Goal: Transaction & Acquisition: Purchase product/service

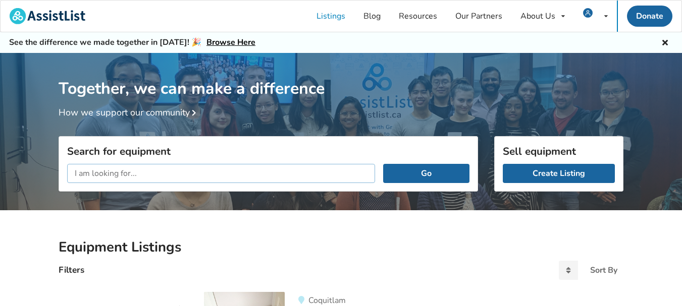
click at [95, 172] on input "text" at bounding box center [221, 173] width 308 height 19
type input "4 wheel [PERSON_NAME]"
click at [427, 169] on button "Go" at bounding box center [426, 173] width 86 height 19
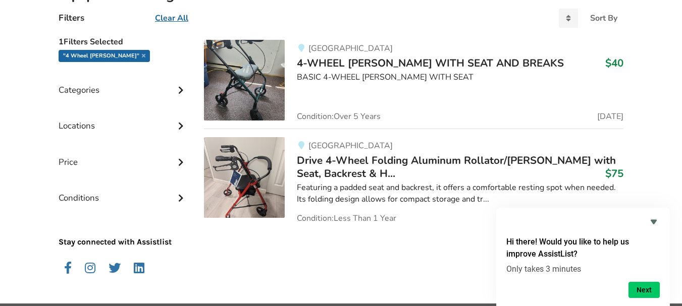
scroll to position [283, 0]
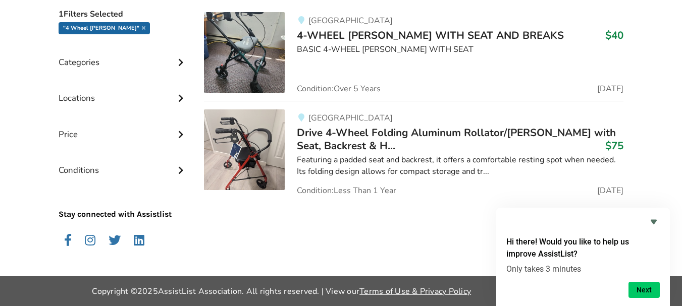
click at [247, 148] on img at bounding box center [244, 150] width 81 height 81
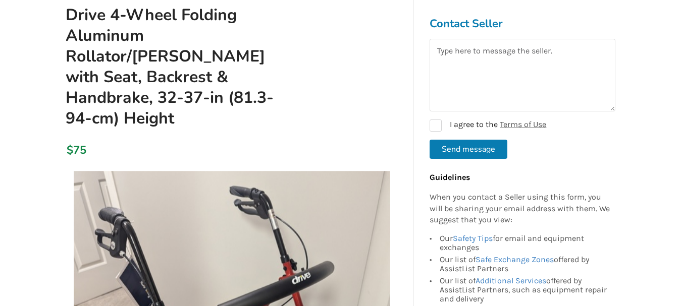
scroll to position [151, 0]
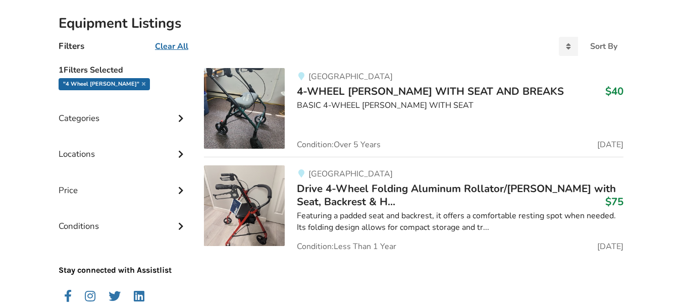
scroll to position [81, 0]
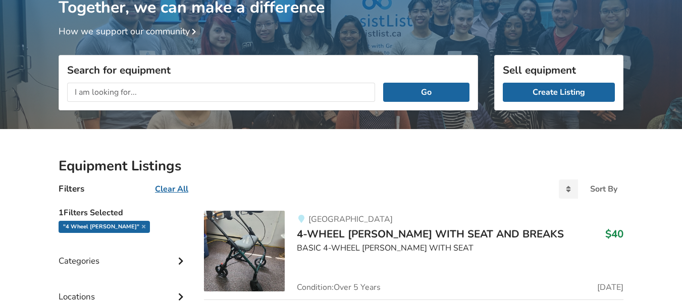
click at [242, 242] on img at bounding box center [244, 251] width 81 height 81
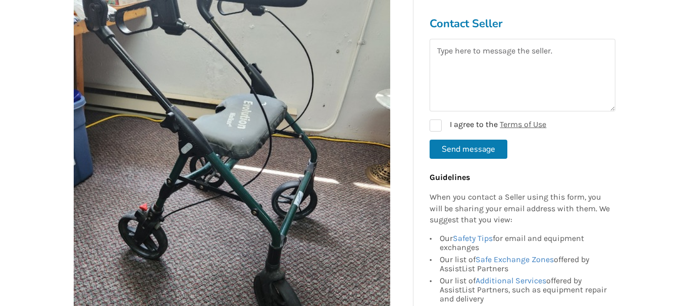
scroll to position [151, 0]
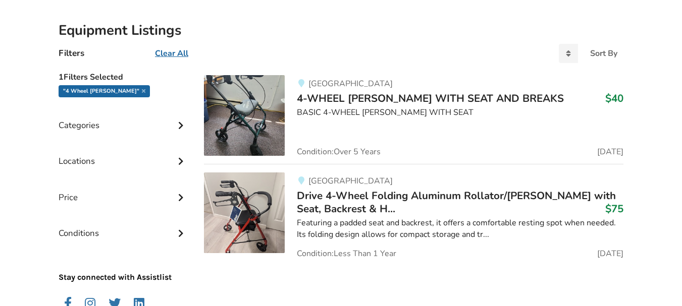
scroll to position [283, 0]
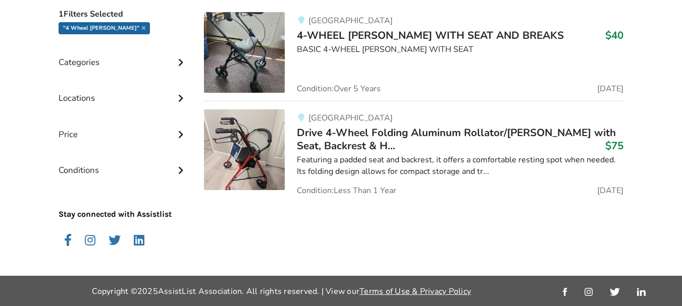
click at [243, 148] on img at bounding box center [244, 150] width 81 height 81
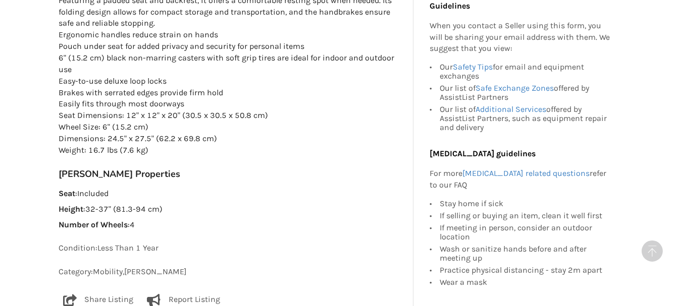
scroll to position [656, 0]
